Goal: Task Accomplishment & Management: Use online tool/utility

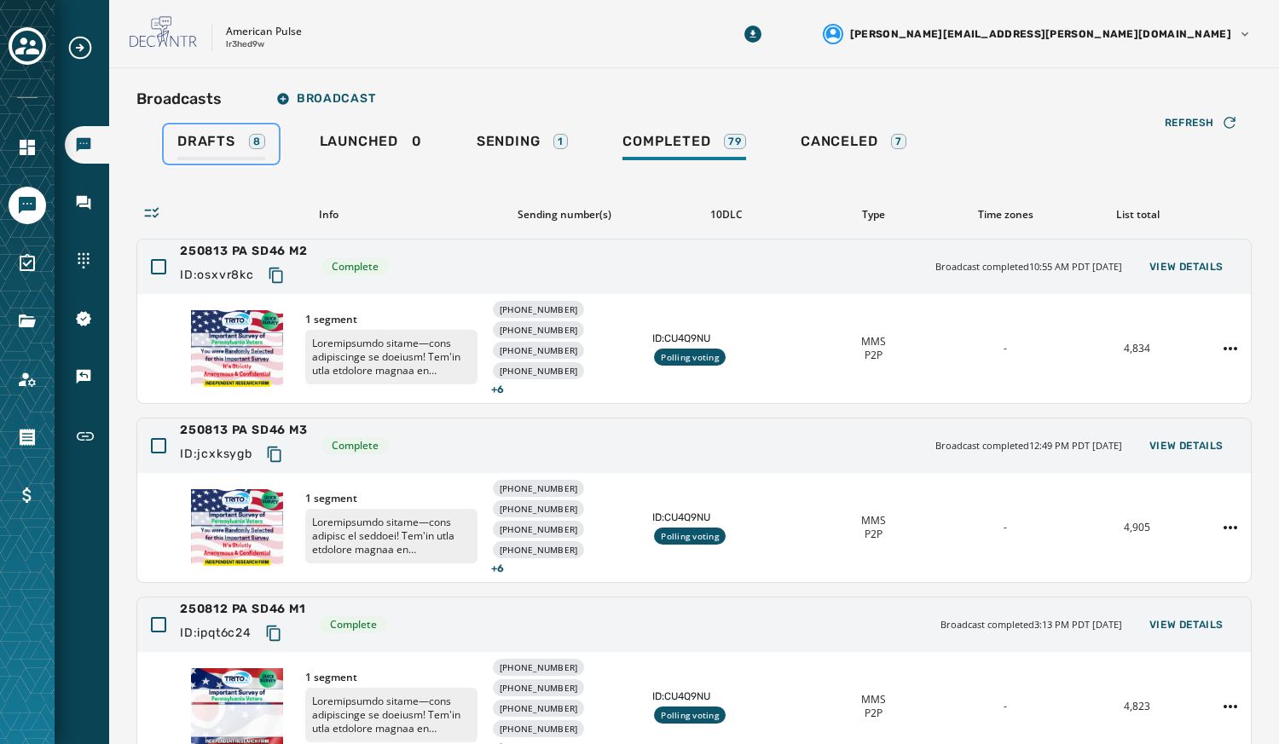
click at [188, 140] on span "Drafts" at bounding box center [206, 141] width 58 height 17
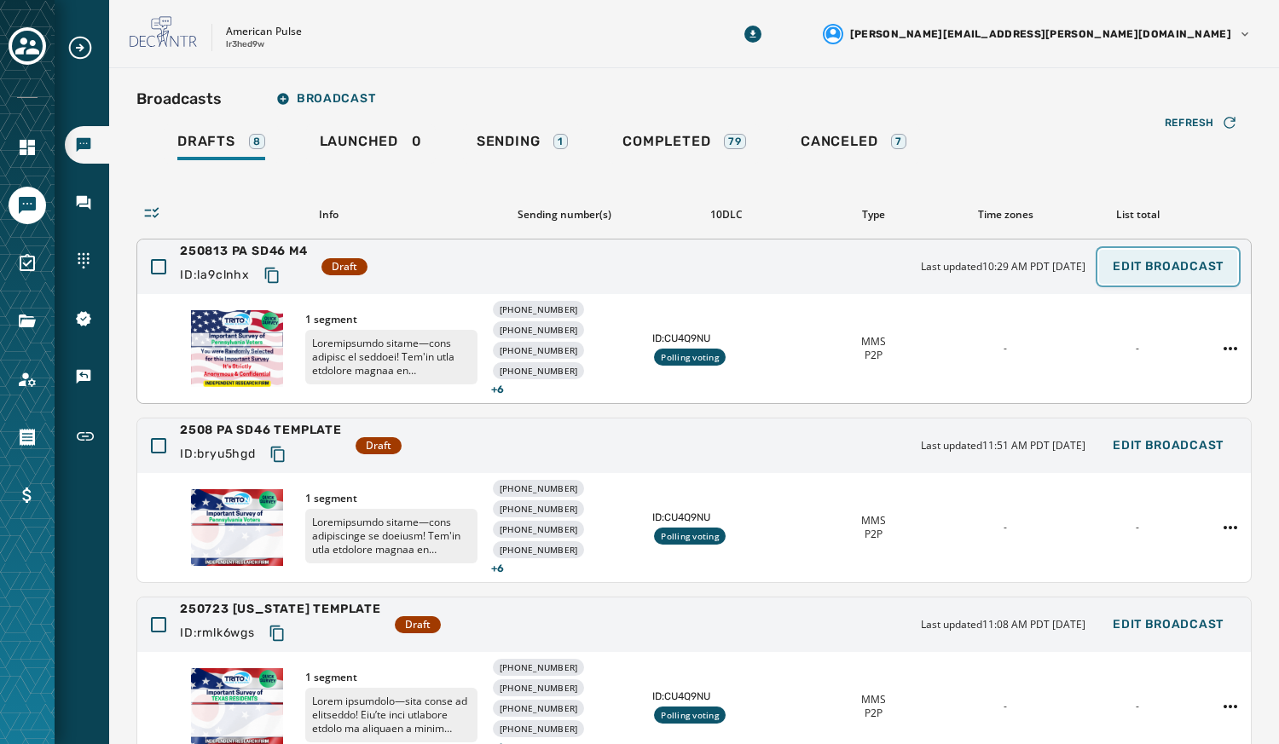
click at [1133, 261] on span "Edit Broadcast" at bounding box center [1168, 267] width 111 height 14
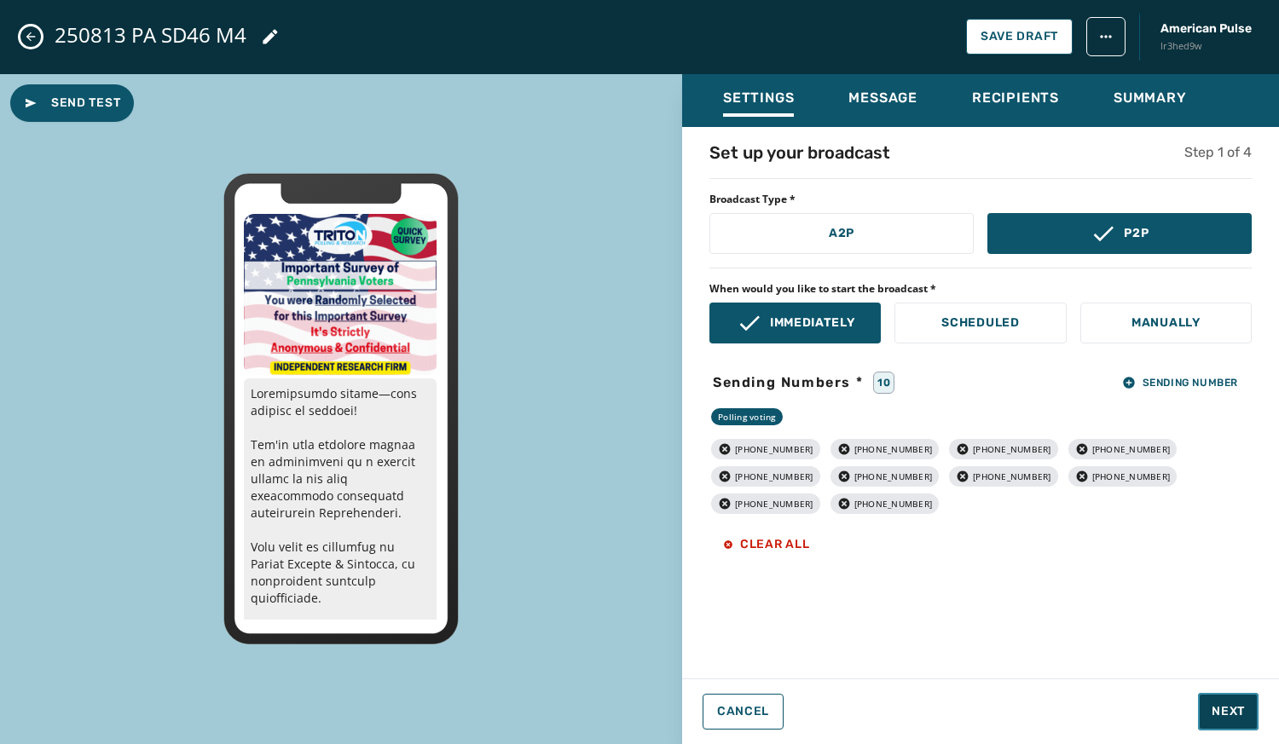
click at [1226, 718] on span "Next" at bounding box center [1227, 711] width 33 height 17
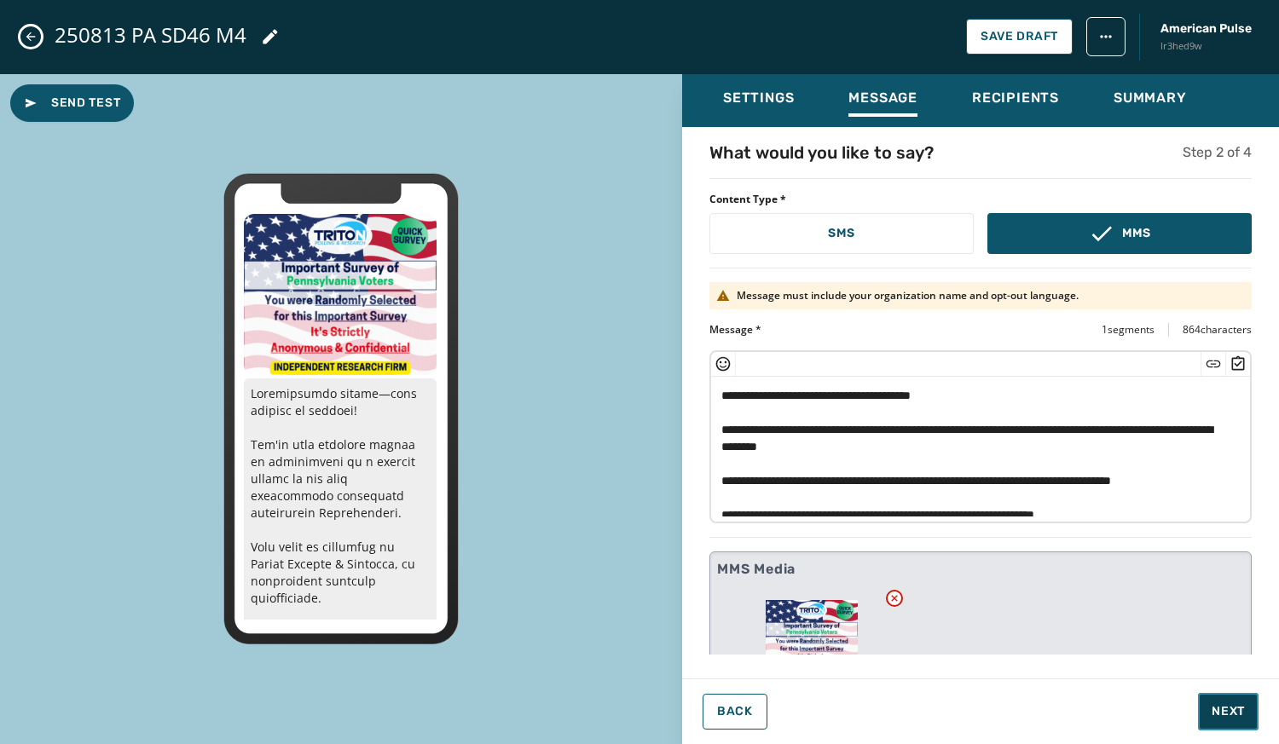
click at [1226, 718] on span "Next" at bounding box center [1227, 711] width 33 height 17
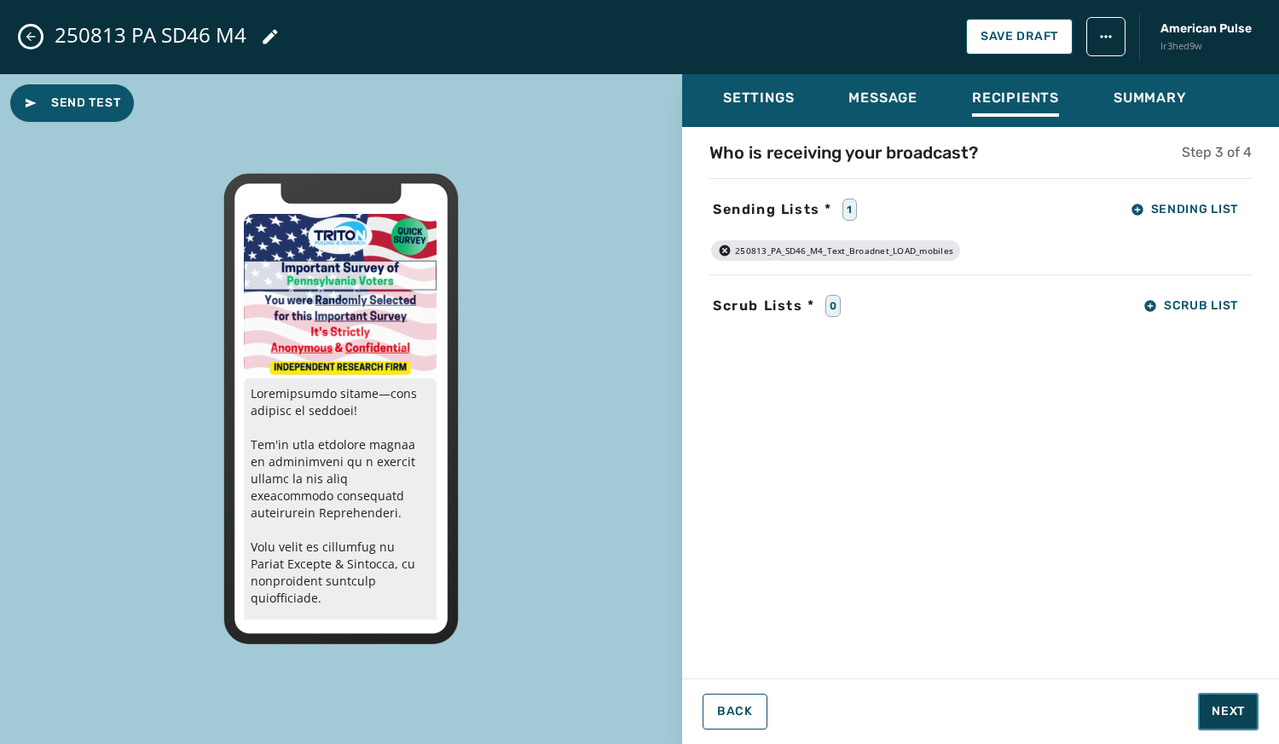
click at [1226, 718] on span "Next" at bounding box center [1227, 711] width 33 height 17
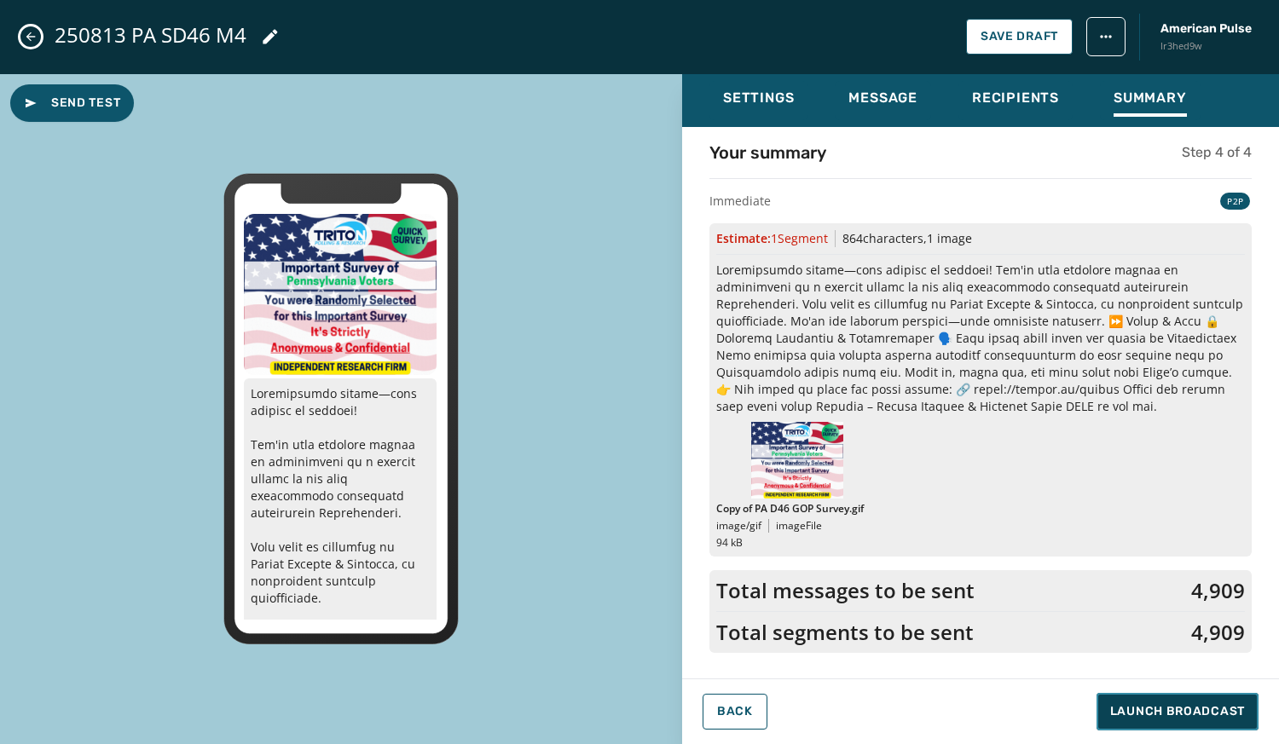
click at [1226, 718] on span "Launch Broadcast" at bounding box center [1177, 711] width 135 height 17
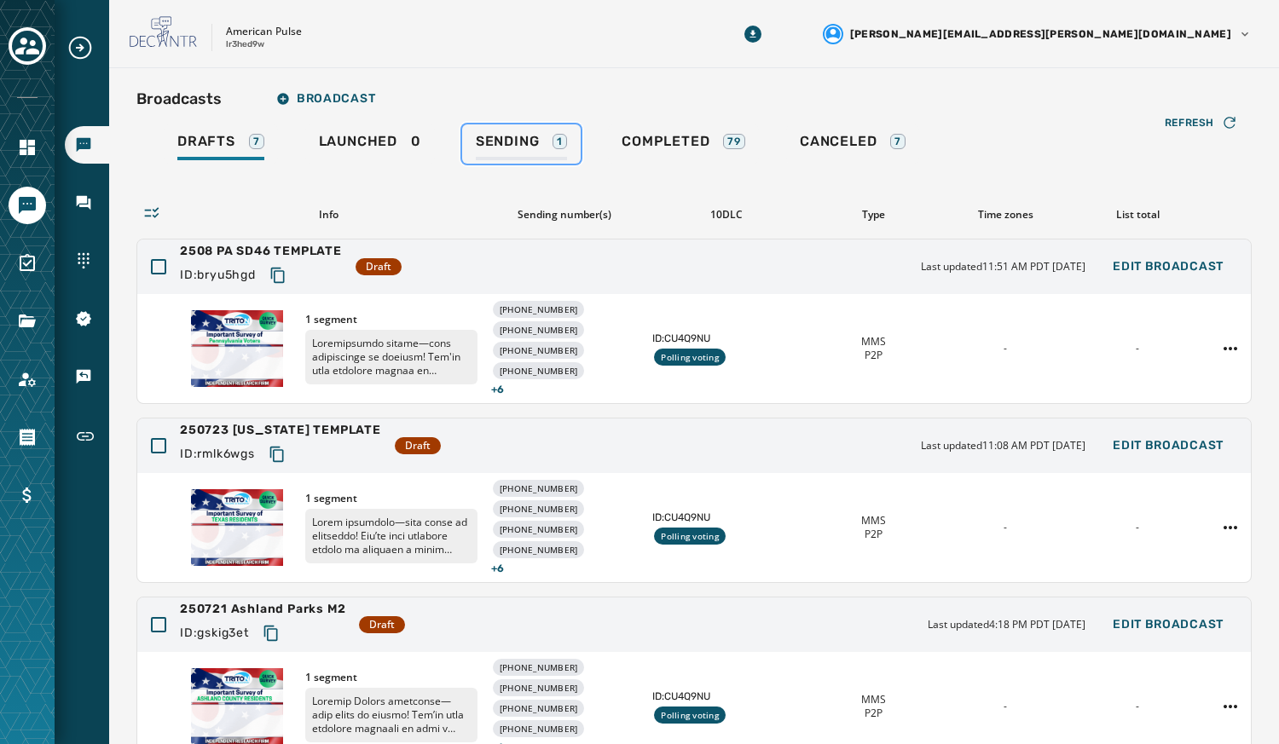
click at [510, 134] on span "Sending" at bounding box center [508, 141] width 64 height 17
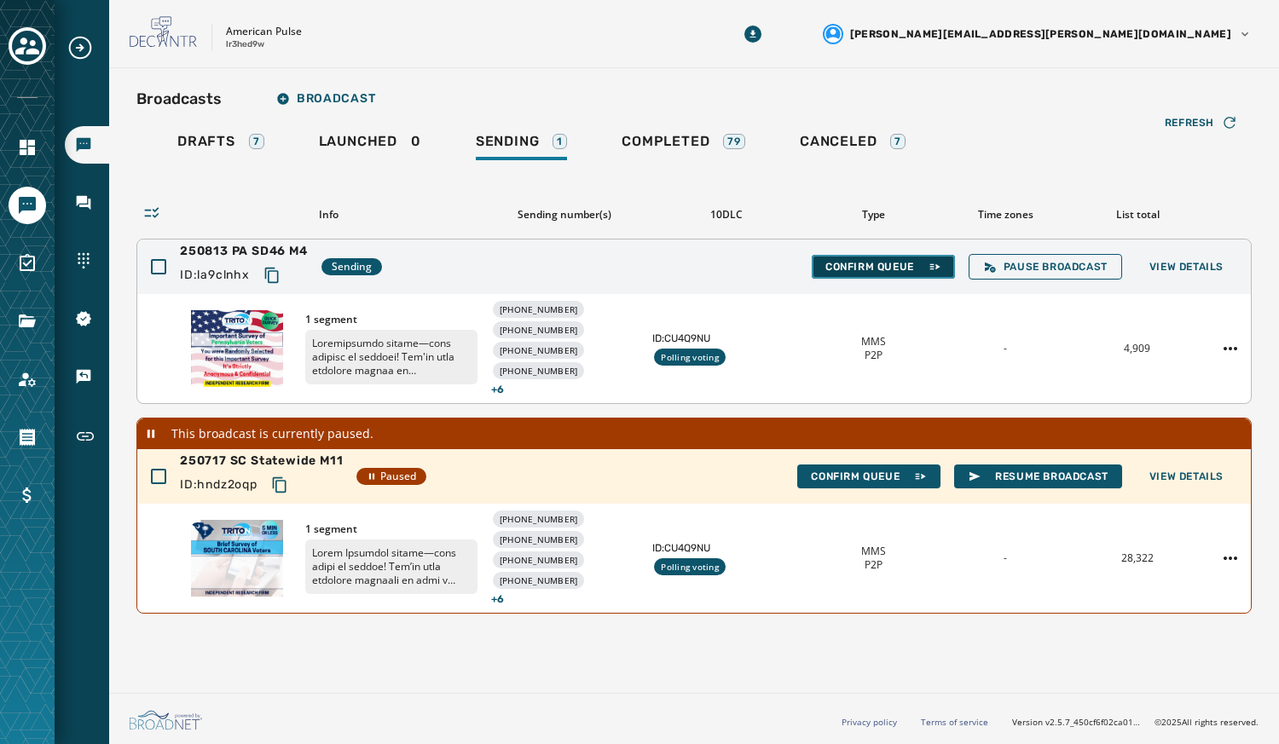
click at [870, 257] on button "Confirm Queue" at bounding box center [883, 267] width 143 height 24
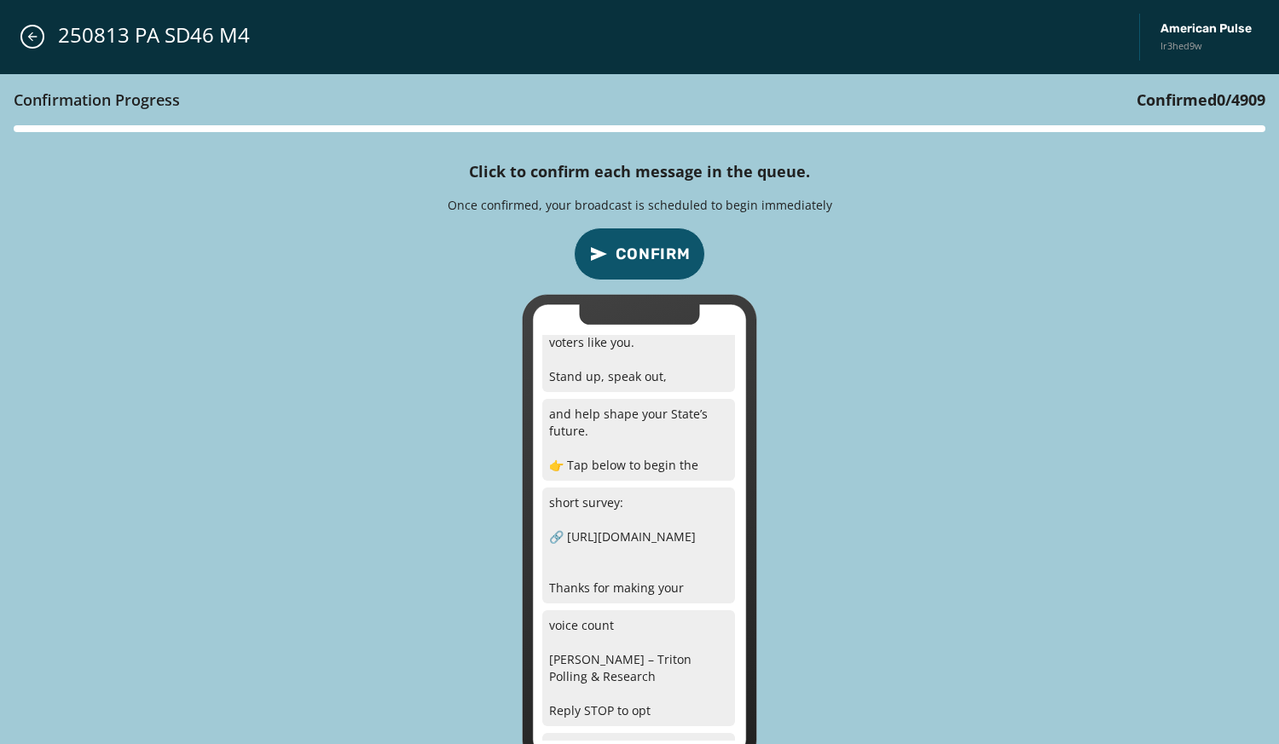
scroll to position [938, 0]
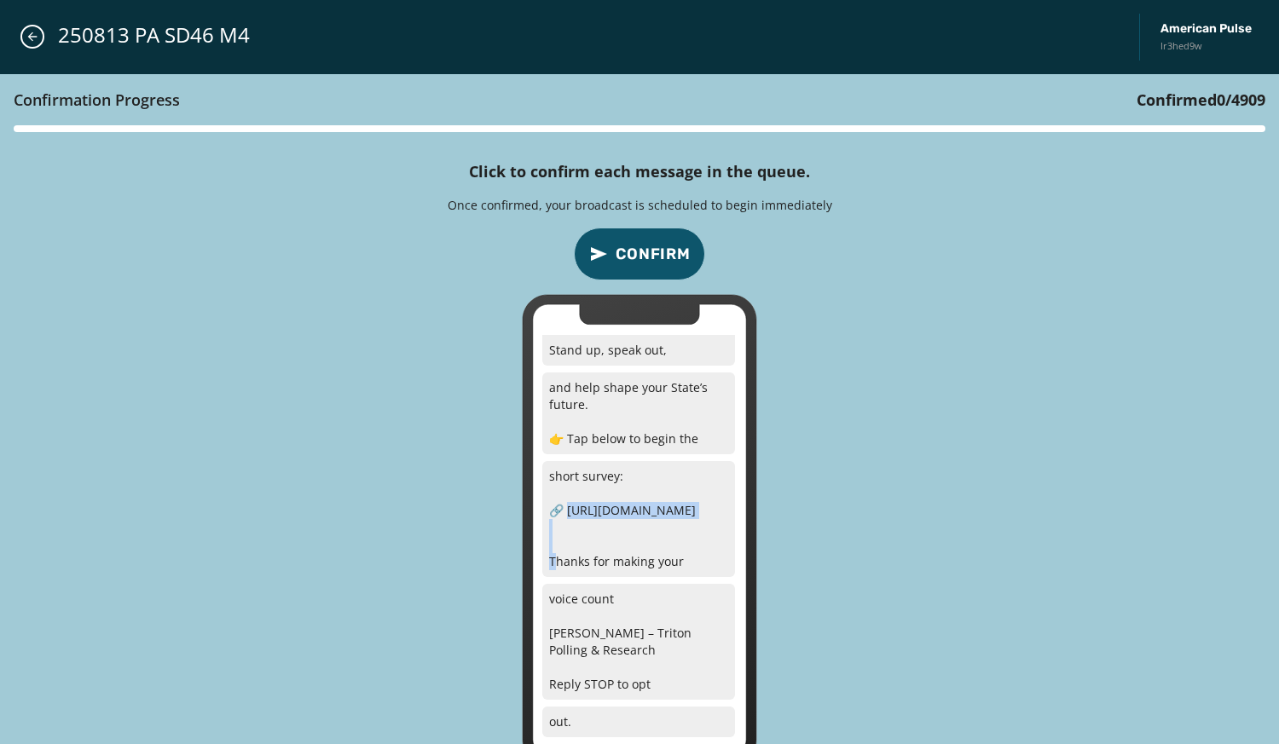
drag, startPoint x: 697, startPoint y: 511, endPoint x: 571, endPoint y: 514, distance: 126.2
click at [571, 514] on p "short survey: 🔗 [URL][DOMAIN_NAME] Thanks for making your" at bounding box center [638, 519] width 193 height 116
copy p "ttps://[DOMAIN_NAME][URL]"
click at [627, 243] on span "Confirm" at bounding box center [653, 254] width 75 height 24
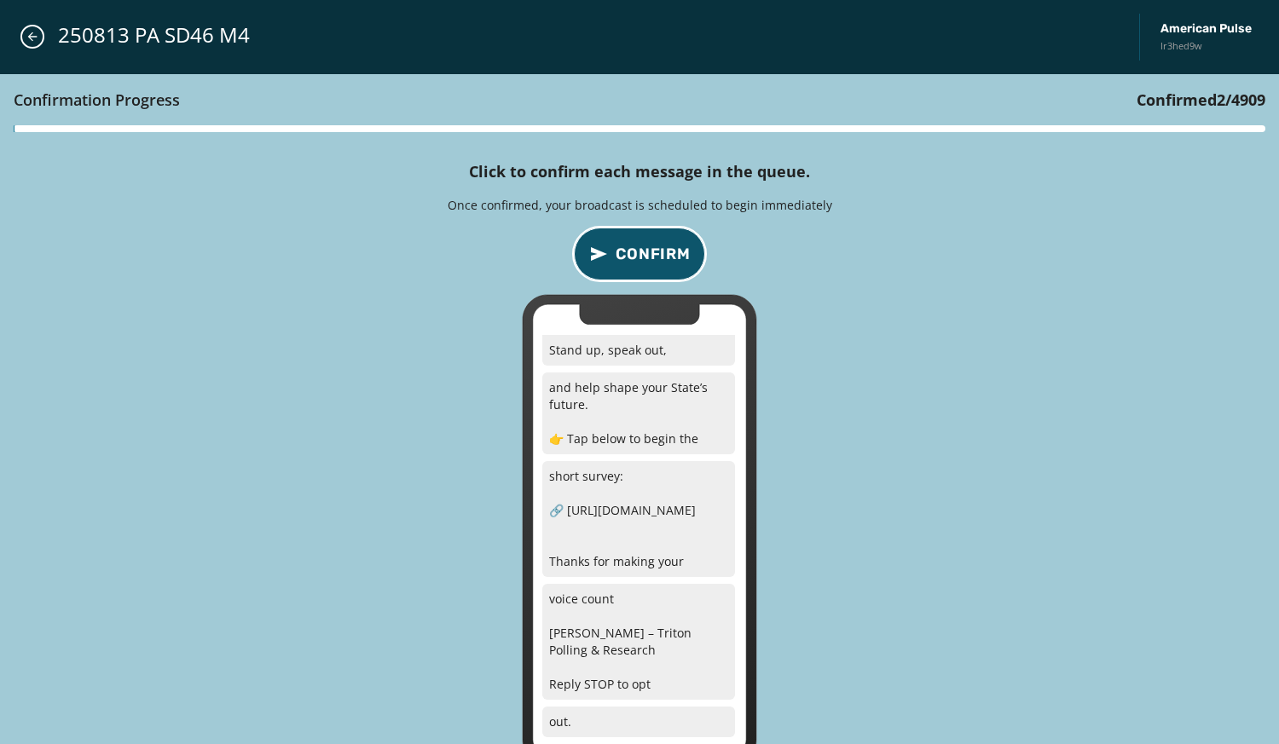
click at [627, 243] on span "Confirm" at bounding box center [653, 254] width 75 height 24
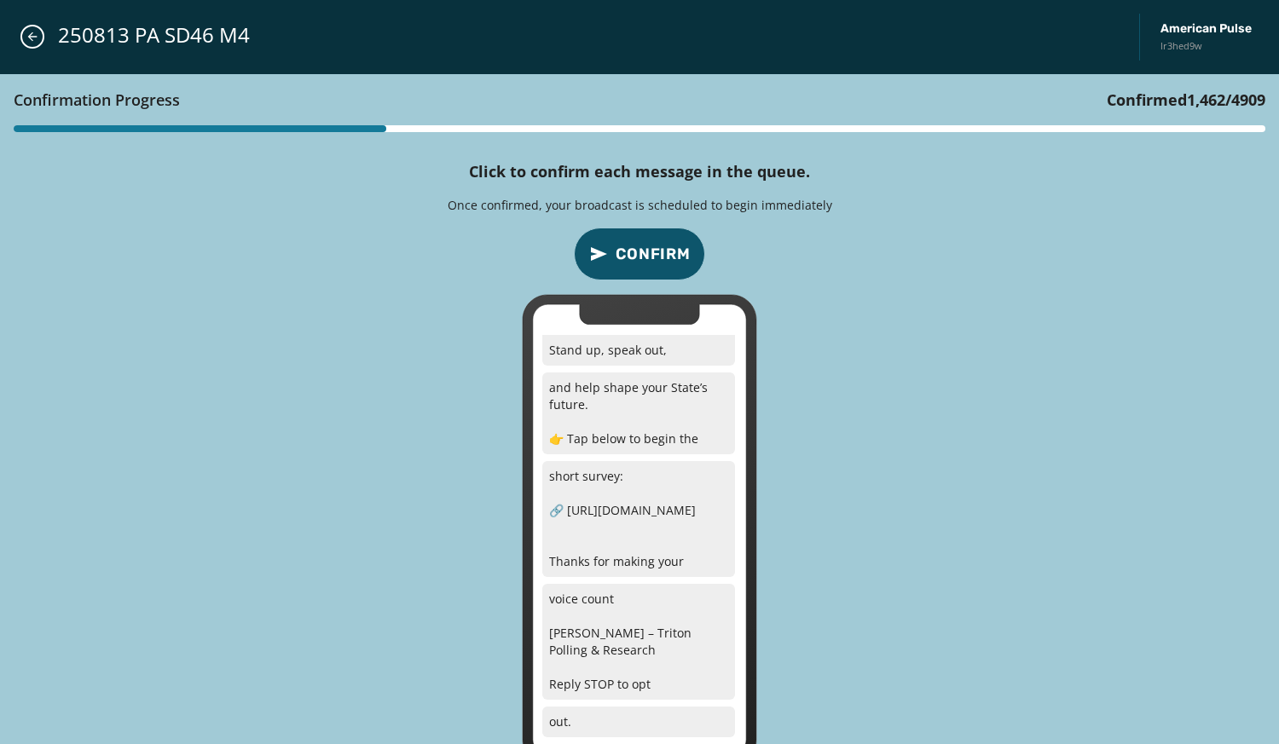
scroll to position [0, 0]
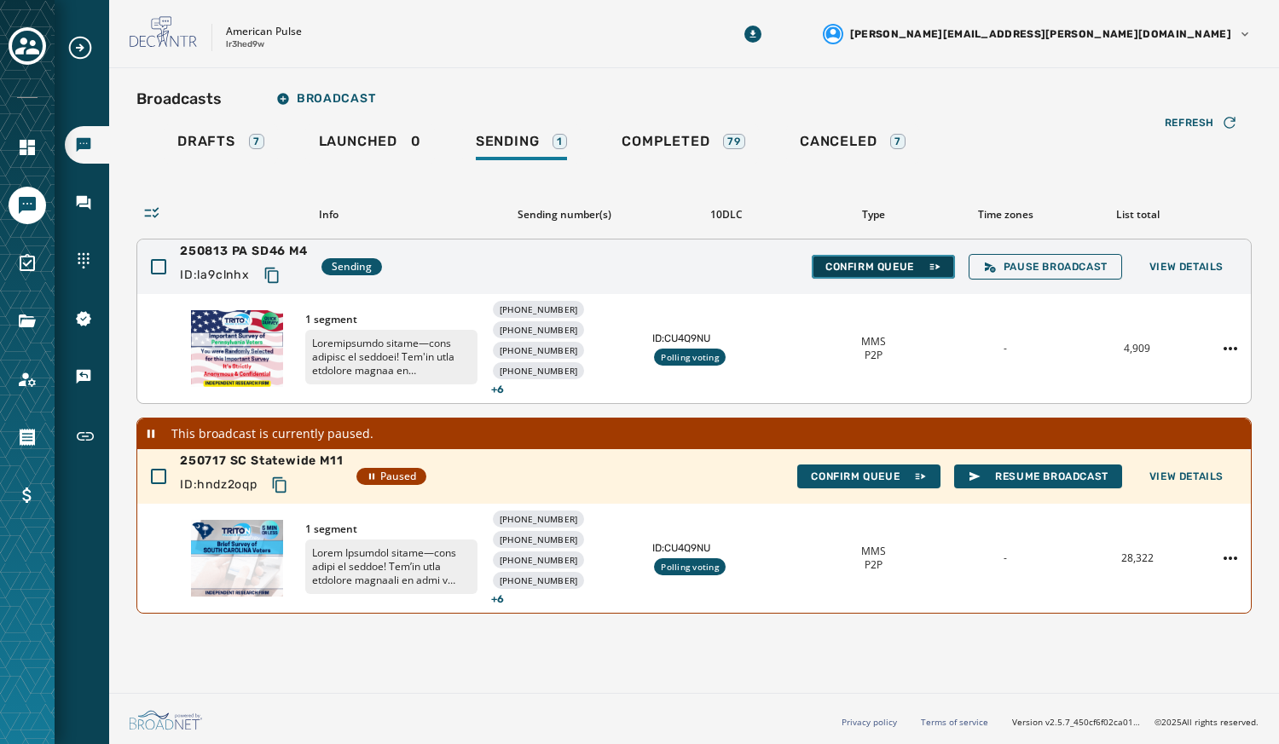
click at [856, 260] on span "Confirm Queue" at bounding box center [883, 267] width 116 height 14
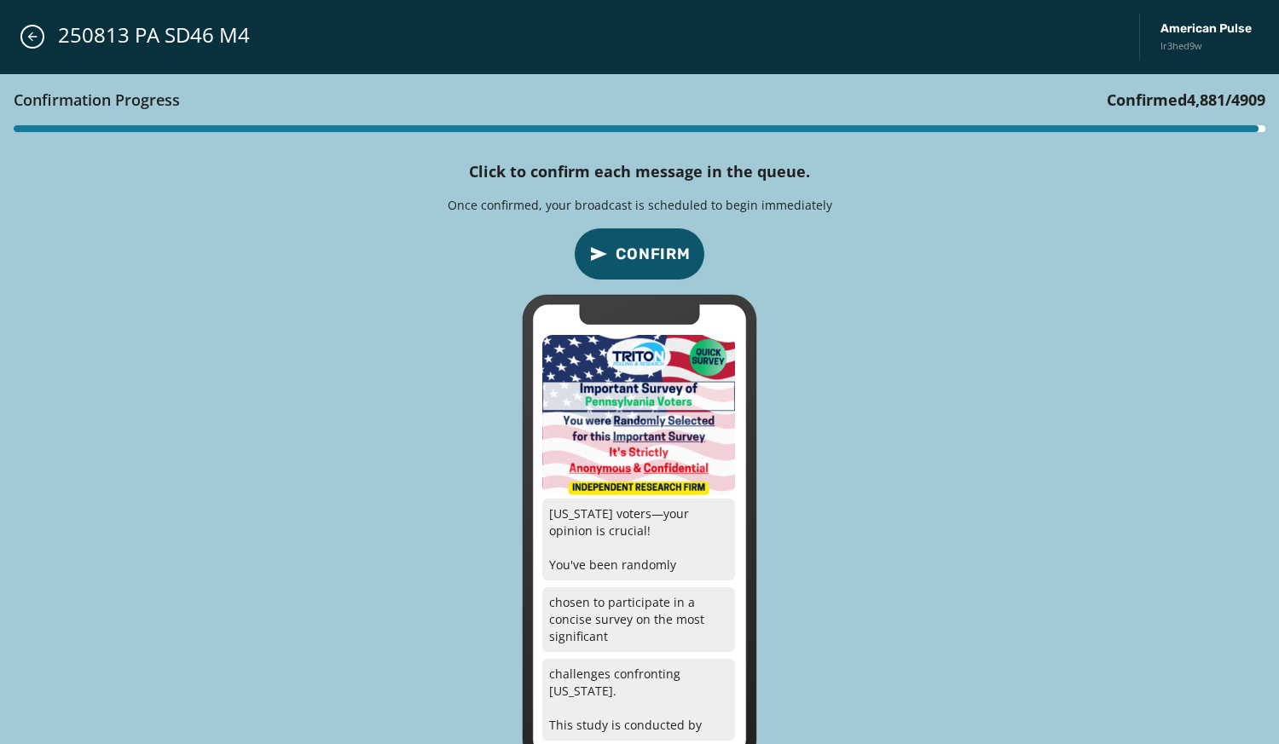
click at [627, 234] on button "Confirm" at bounding box center [639, 254] width 131 height 53
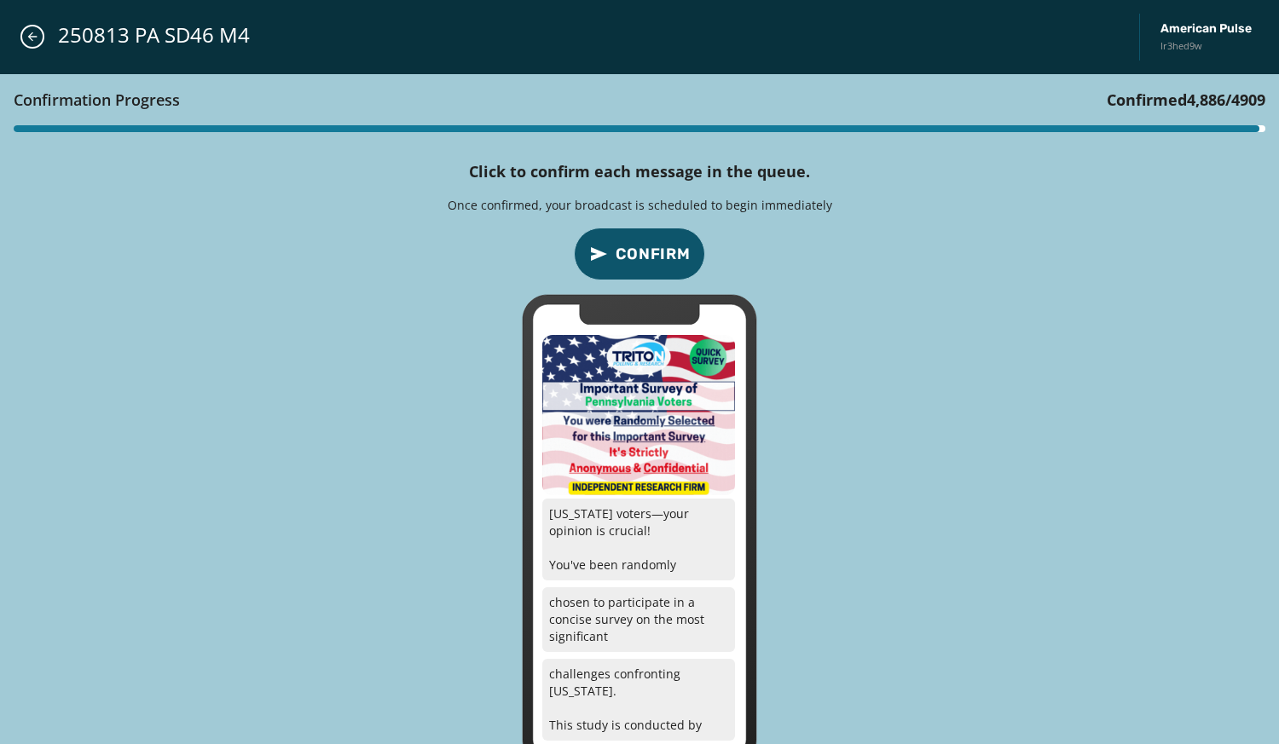
click at [627, 234] on button "Confirm" at bounding box center [639, 254] width 131 height 53
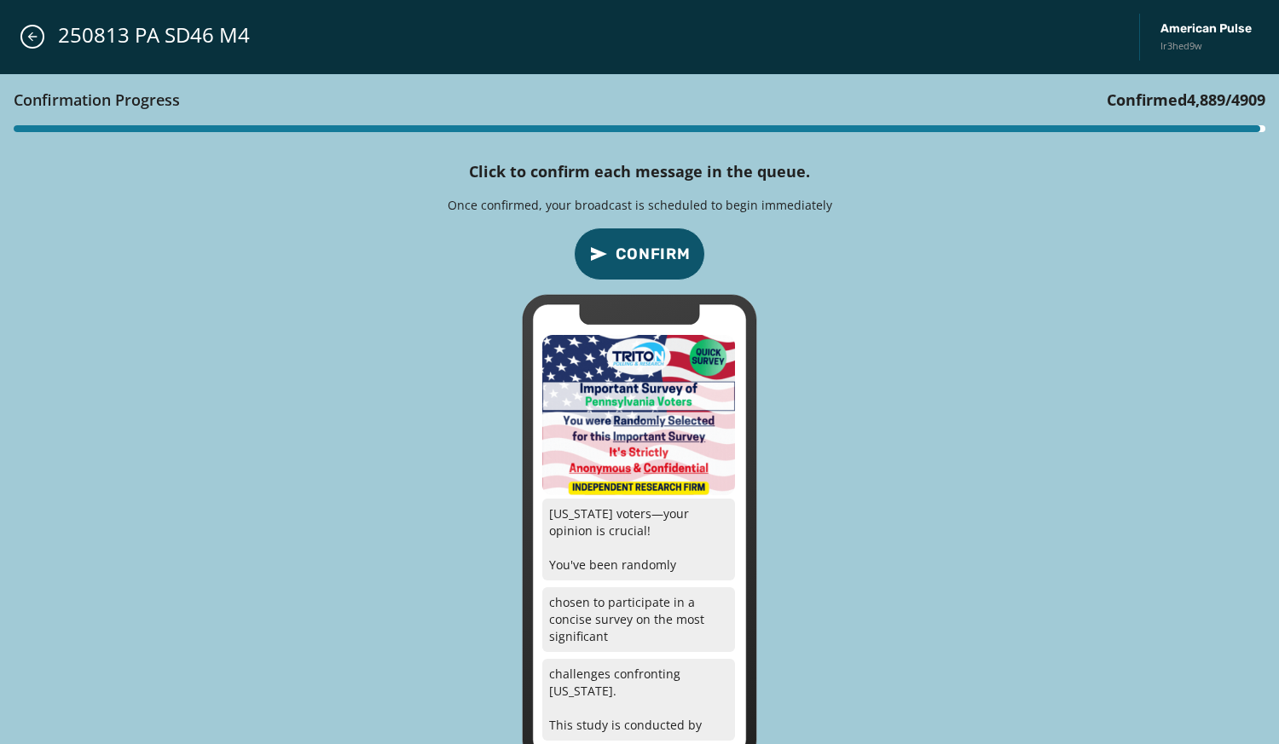
click at [627, 234] on button "Confirm" at bounding box center [639, 254] width 131 height 53
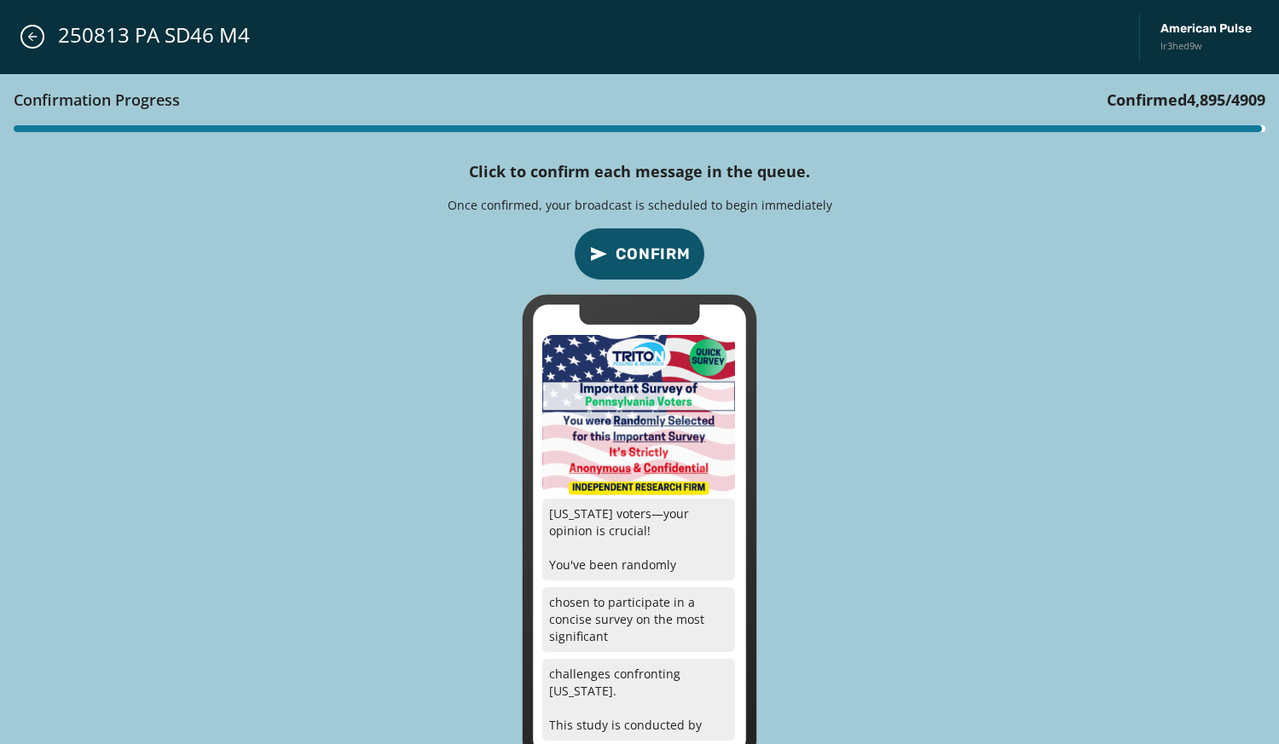
click at [627, 234] on button "Confirm" at bounding box center [639, 254] width 131 height 53
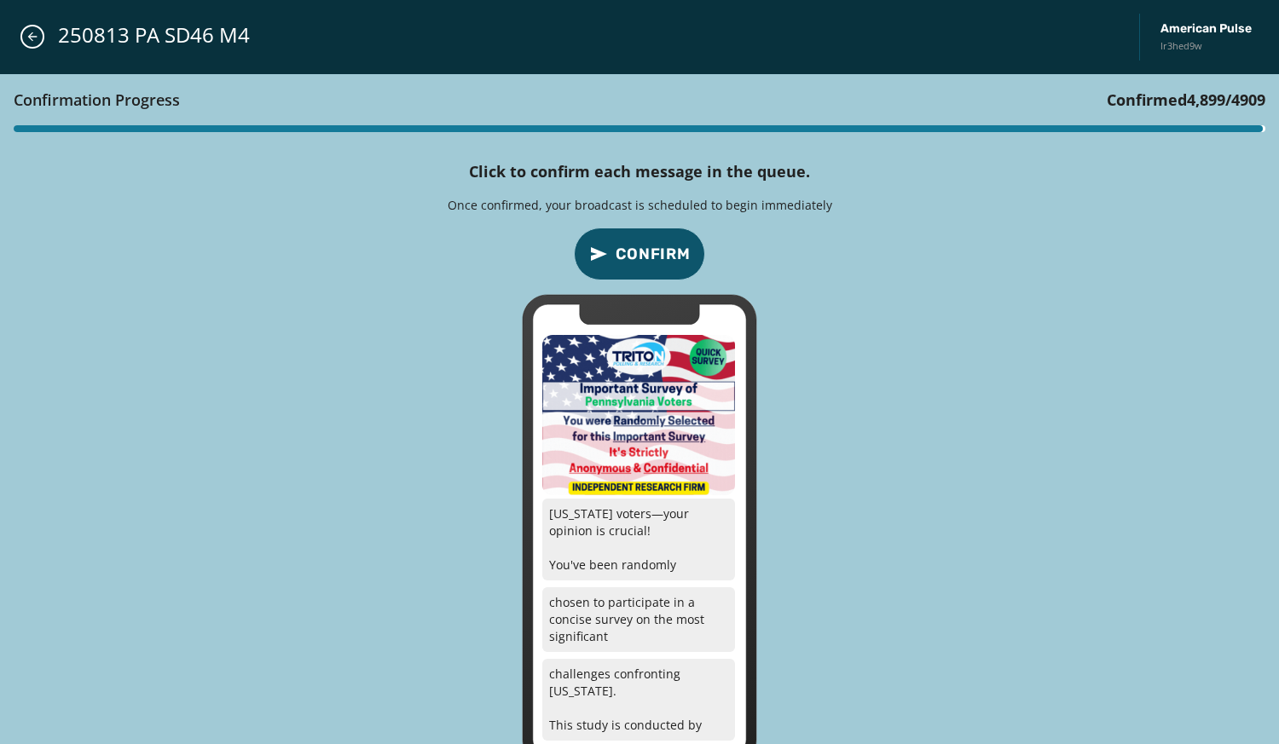
click at [627, 234] on button "Confirm" at bounding box center [639, 254] width 131 height 53
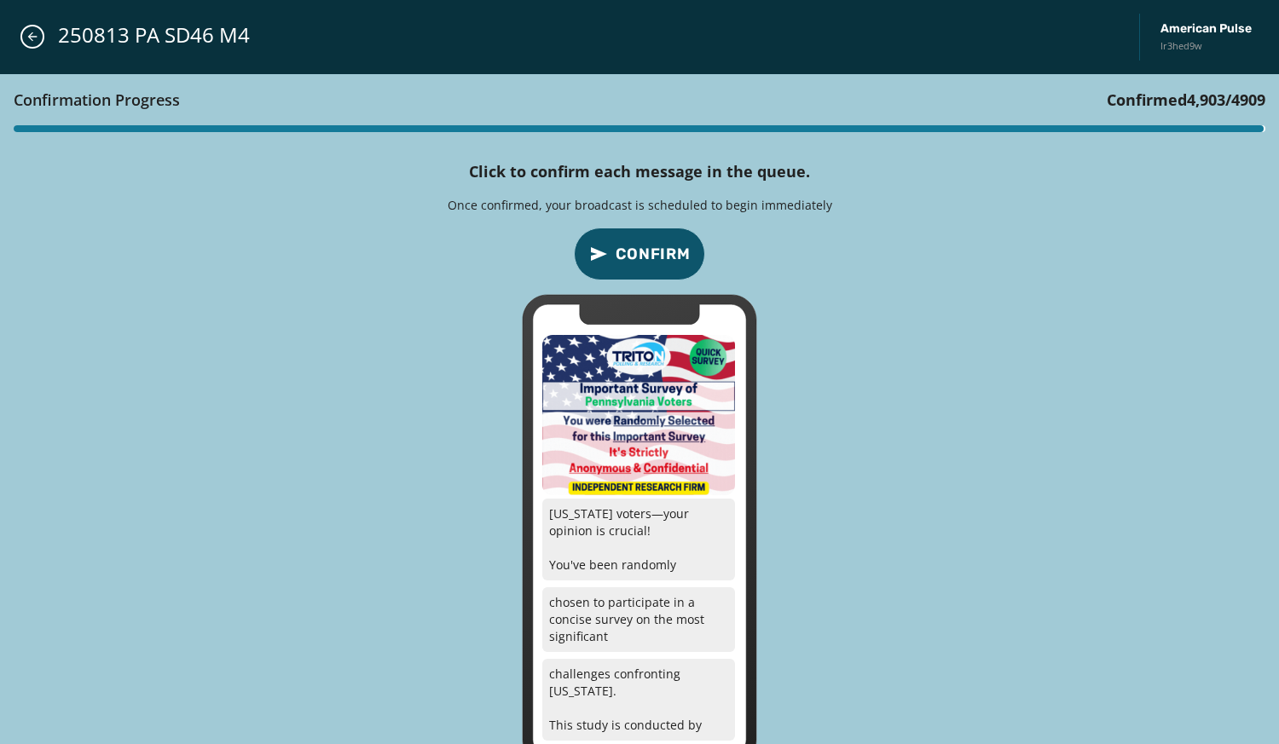
click at [627, 234] on button "Confirm" at bounding box center [639, 254] width 131 height 53
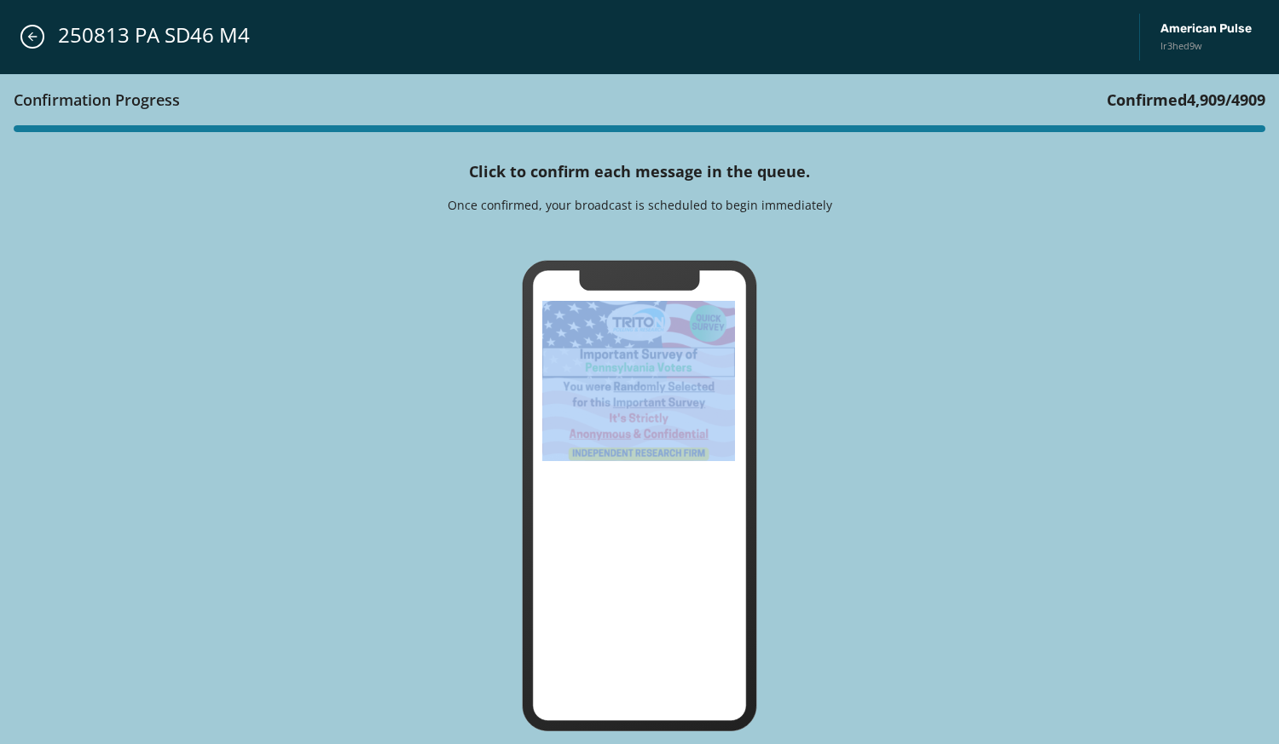
click at [627, 234] on icon at bounding box center [640, 238] width 52 height 14
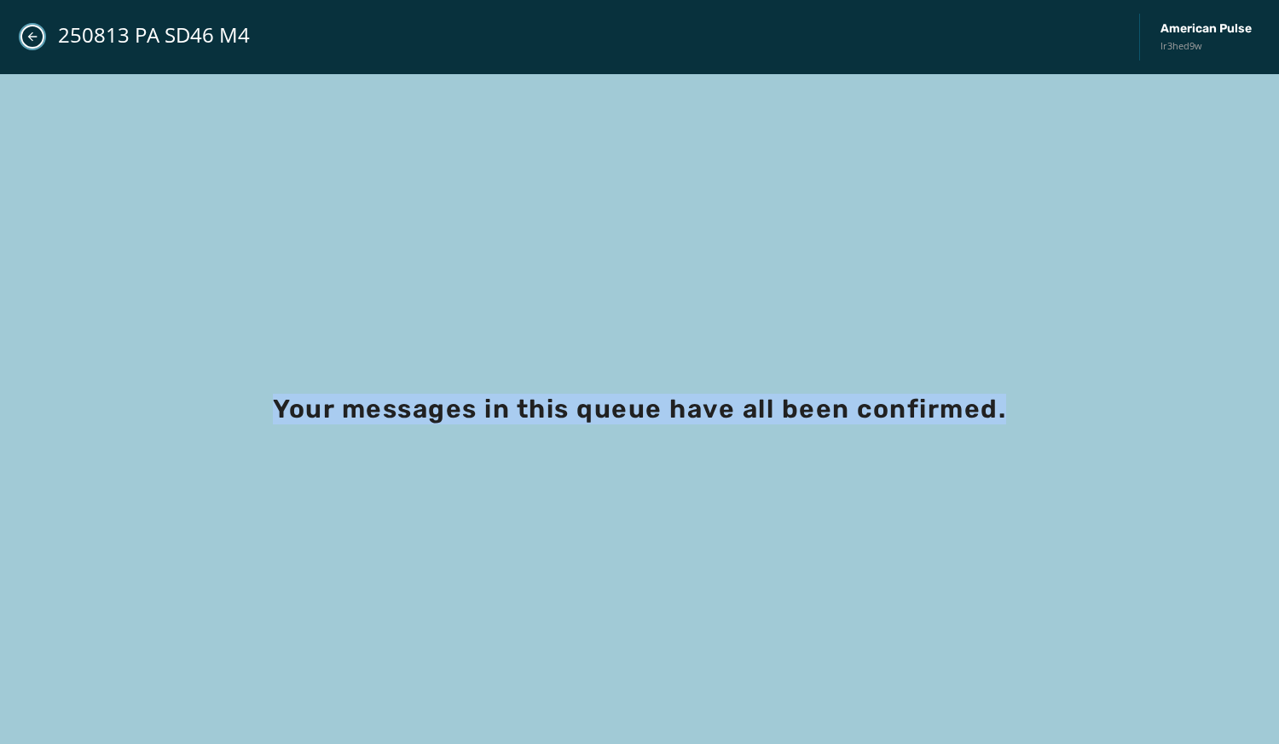
click at [32, 38] on icon "Close admin drawer" at bounding box center [33, 37] width 14 height 14
